Goal: Check status: Check status

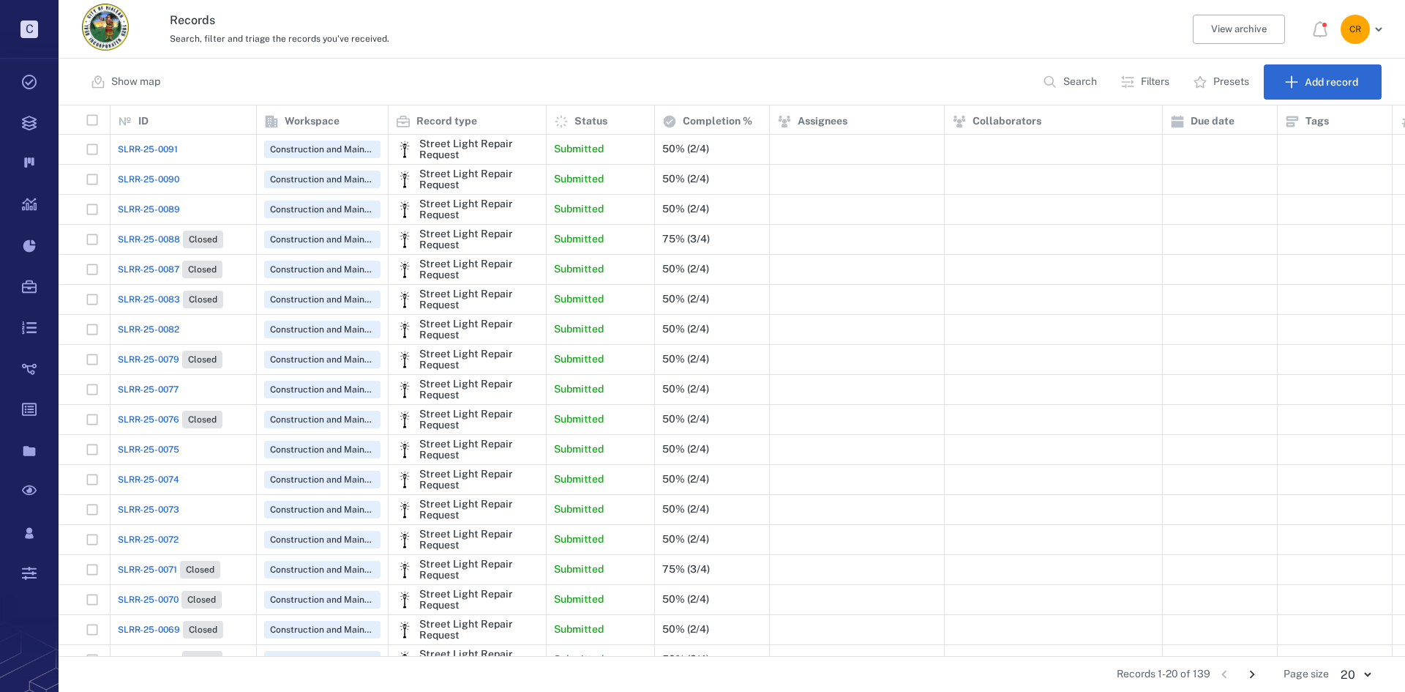
click at [164, 149] on span "SLRR-25-0091" at bounding box center [148, 149] width 60 height 13
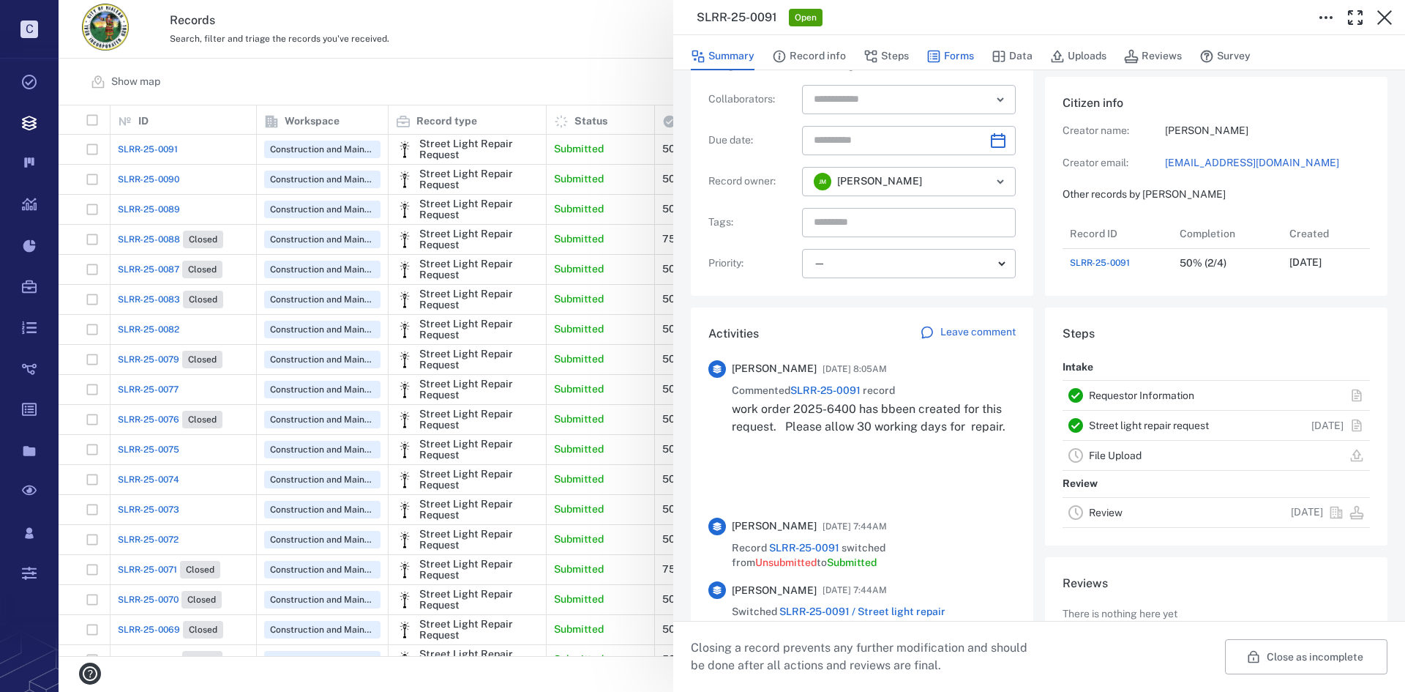
click at [950, 61] on button "Forms" at bounding box center [951, 56] width 48 height 28
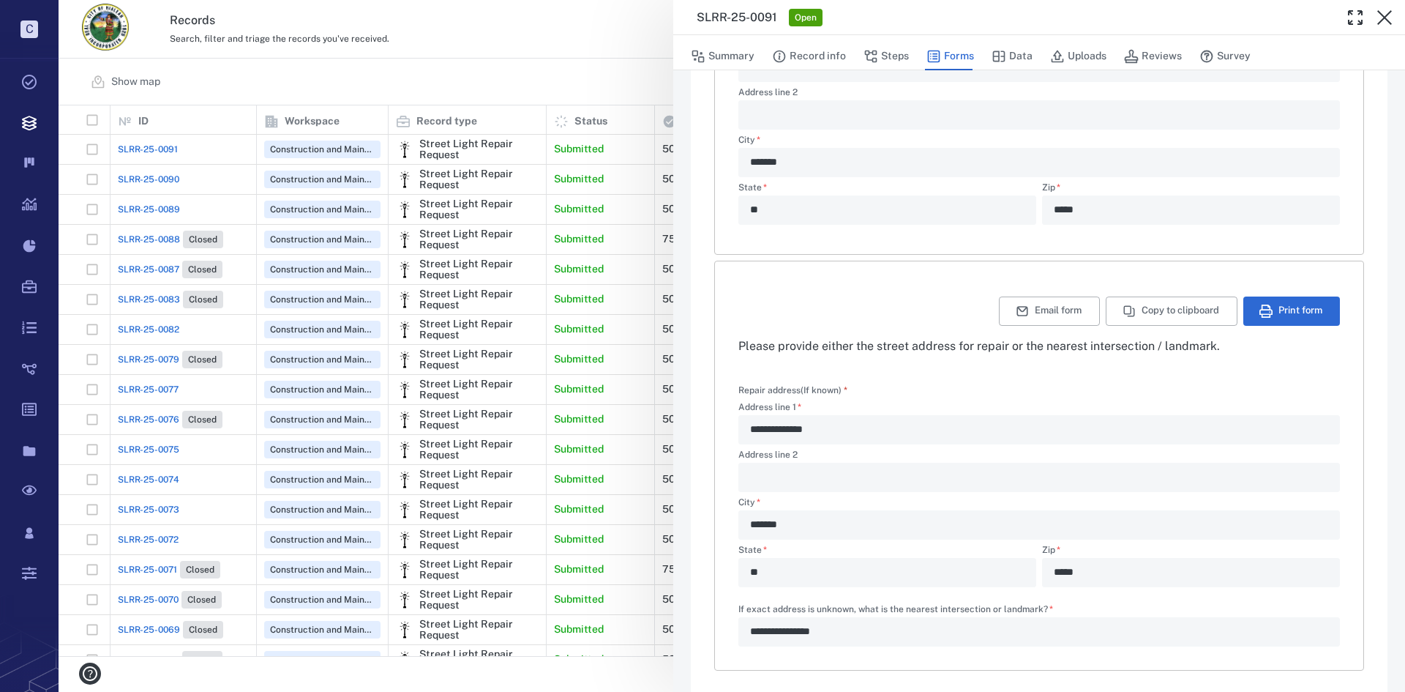
scroll to position [349, 0]
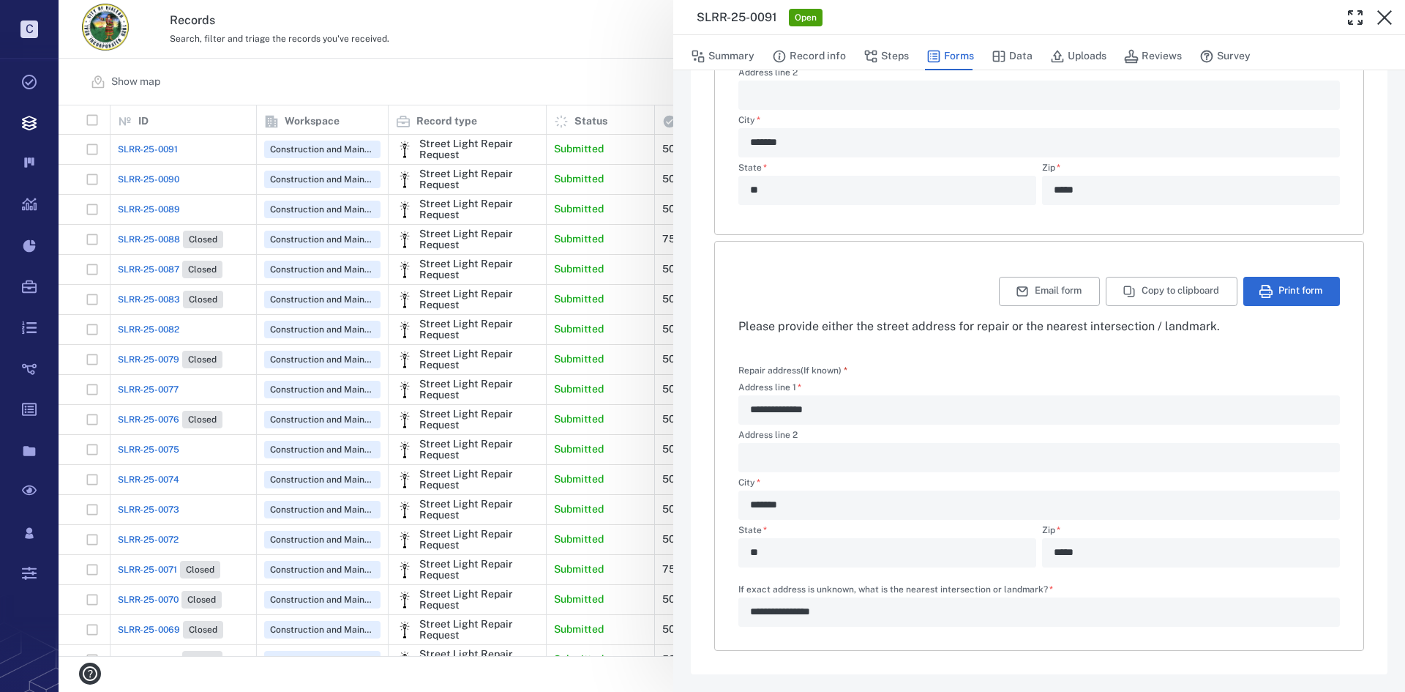
click at [175, 179] on div "**********" at bounding box center [732, 346] width 1347 height 692
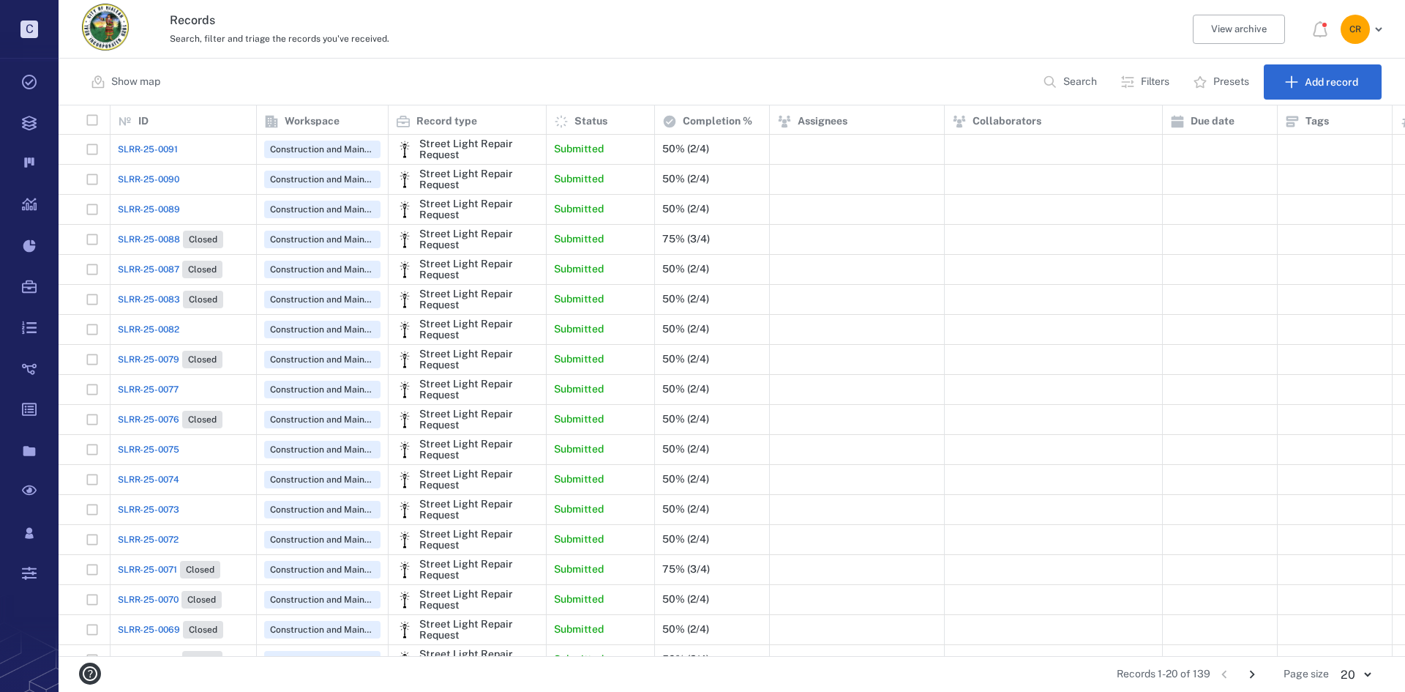
click at [168, 179] on span "SLRR-25-0090" at bounding box center [148, 179] width 61 height 13
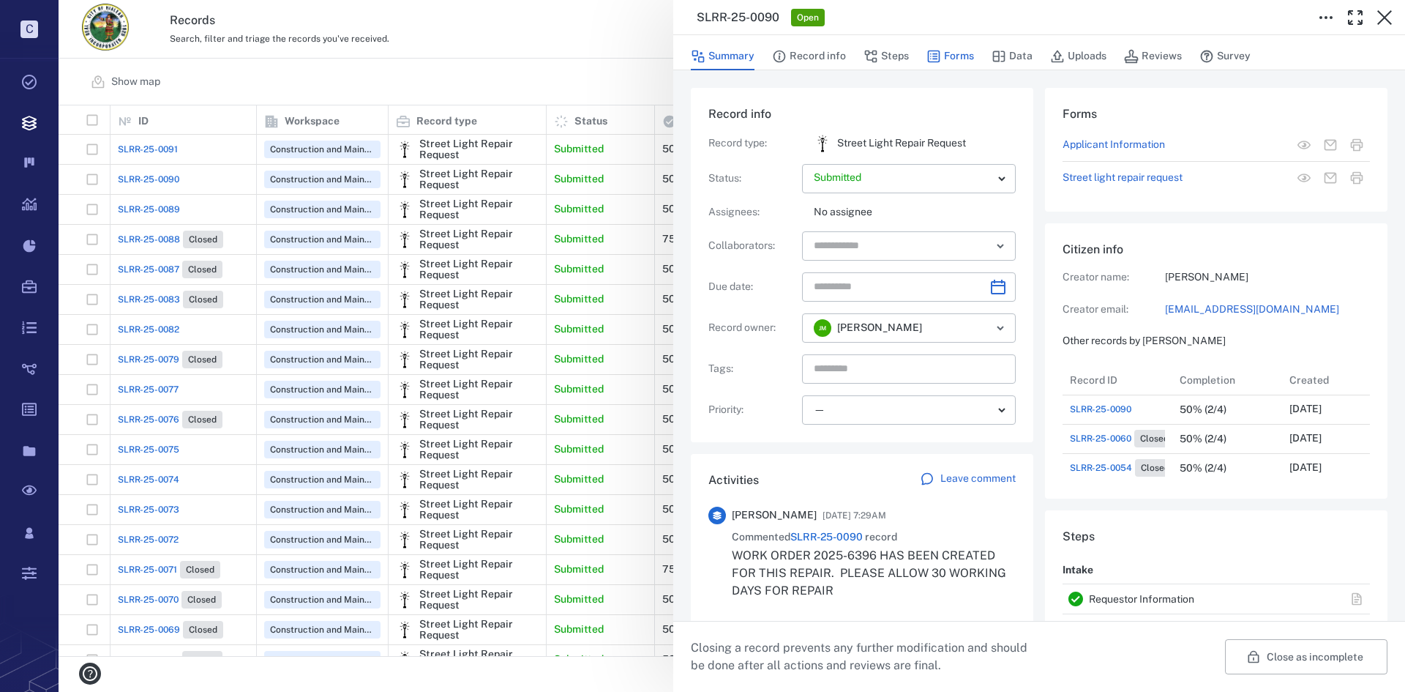
click at [973, 54] on button "Forms" at bounding box center [951, 56] width 48 height 28
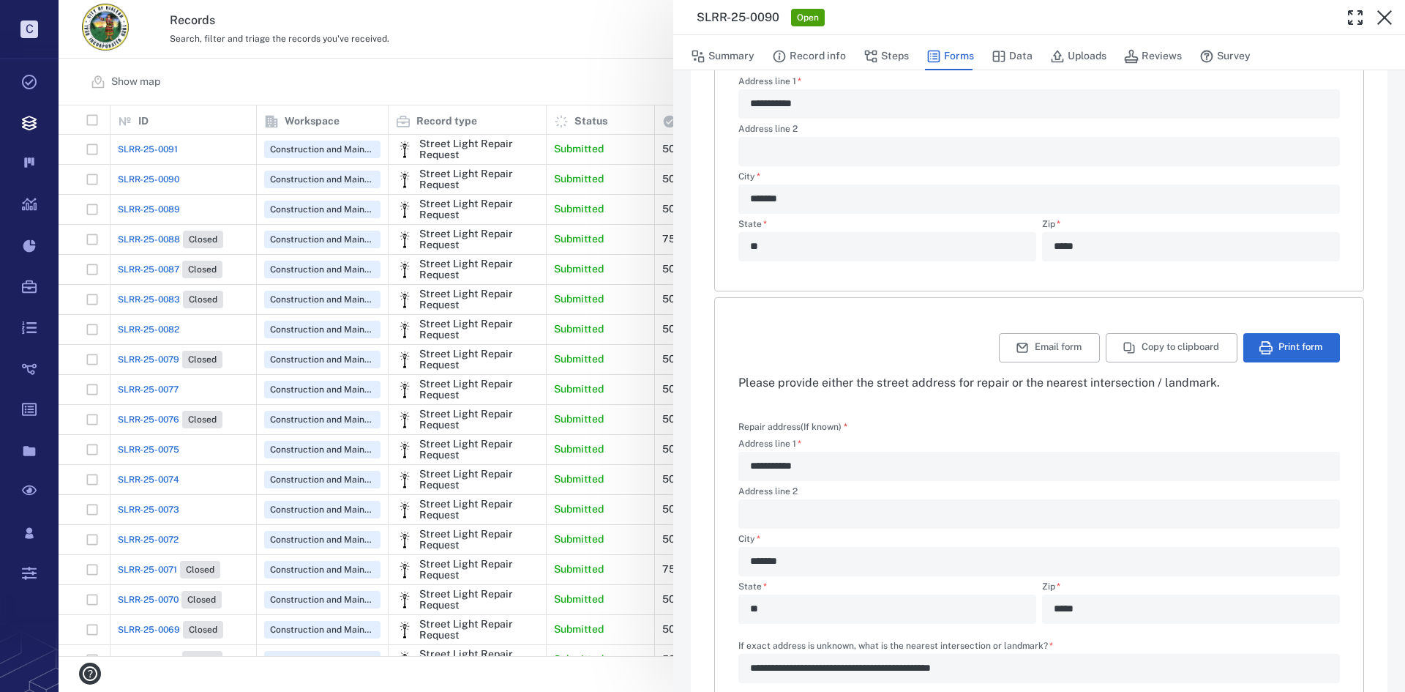
scroll to position [349, 0]
